Goal: Find specific page/section: Find specific page/section

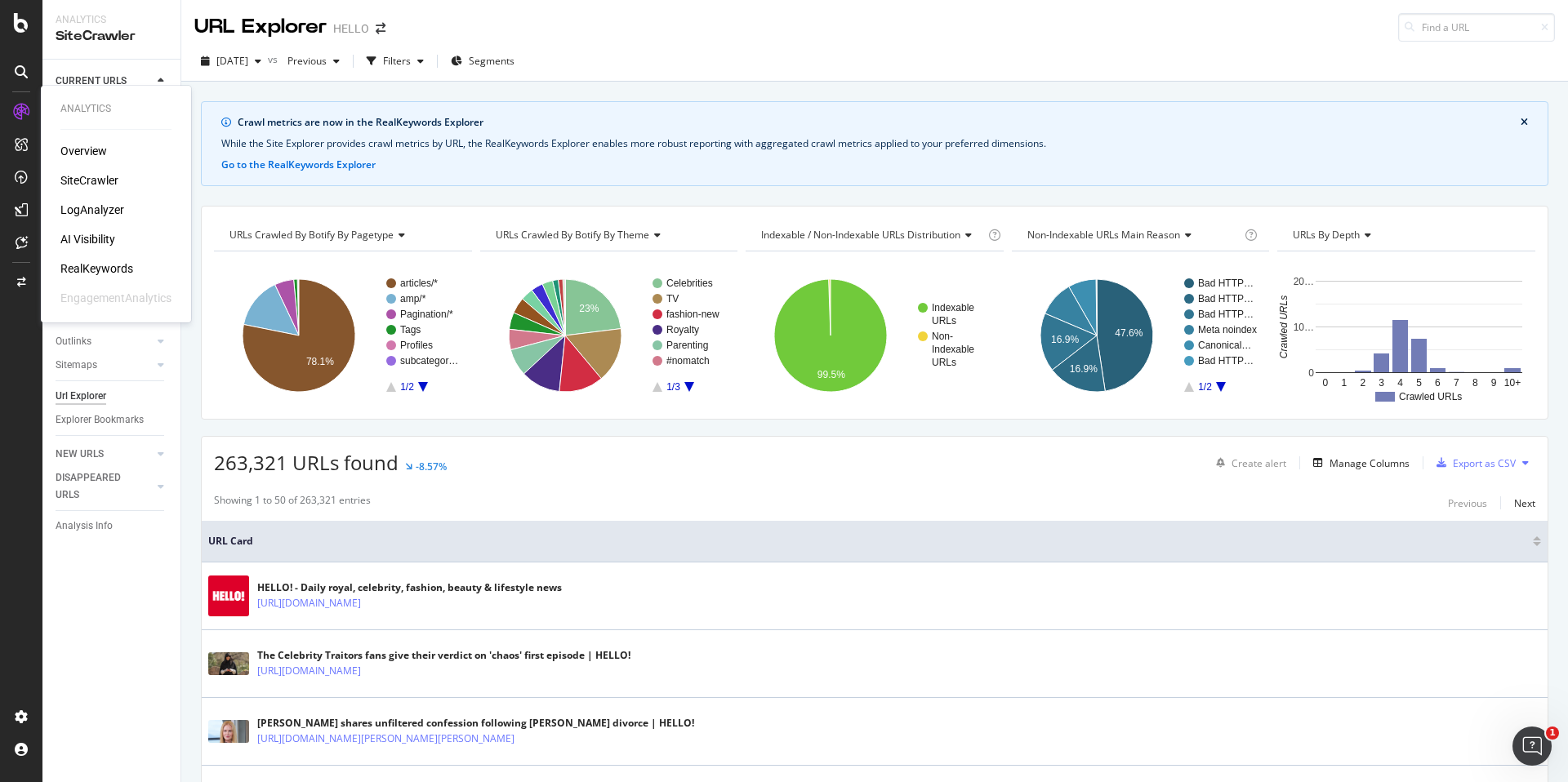
click at [111, 215] on div "LogAnalyzer" at bounding box center [92, 210] width 63 height 16
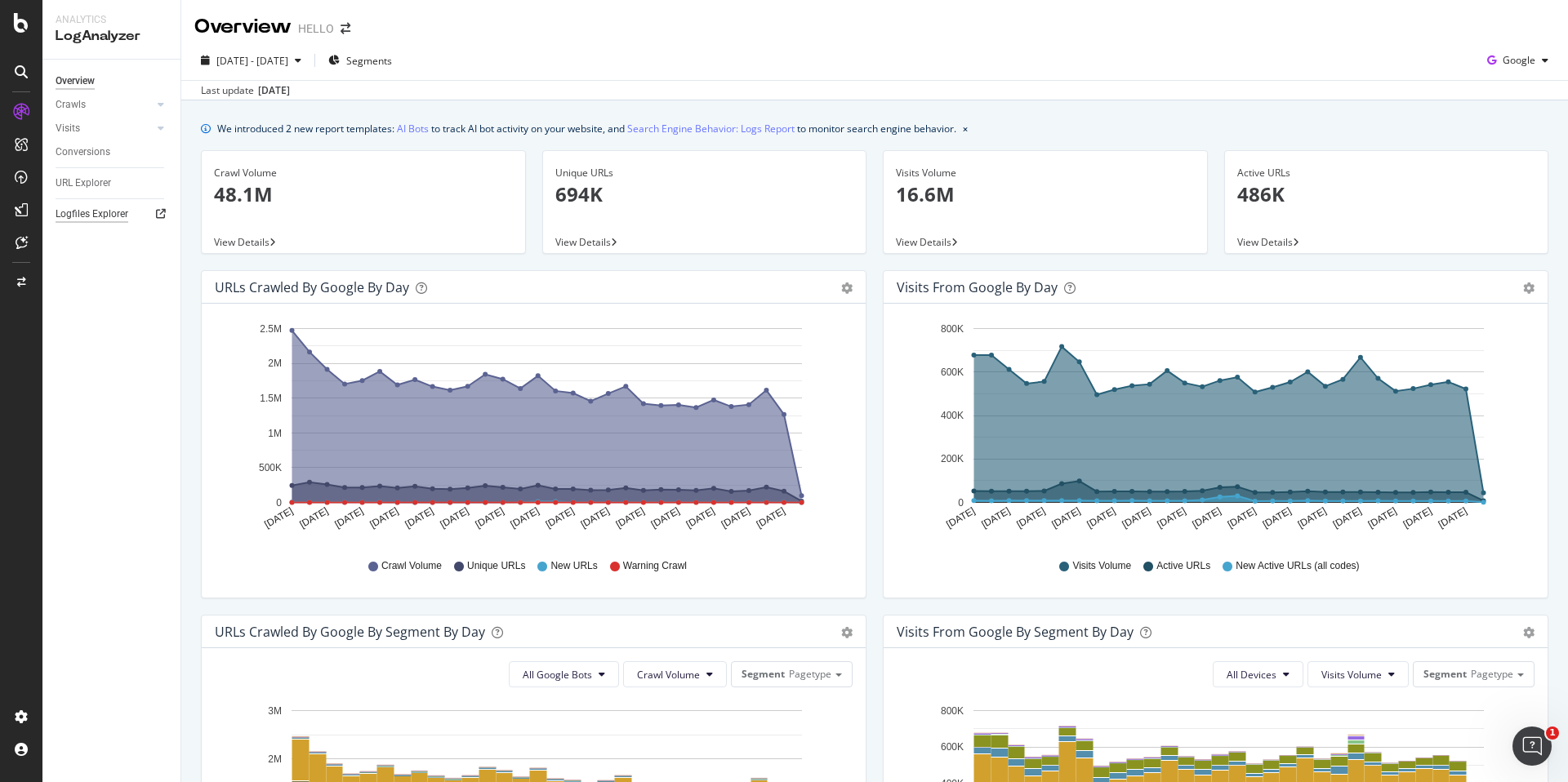
click at [95, 218] on div "Logfiles Explorer" at bounding box center [91, 214] width 72 height 17
